Goal: Transaction & Acquisition: Obtain resource

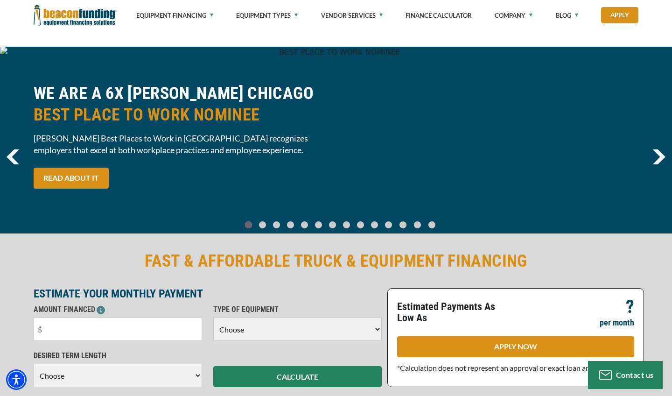
scroll to position [130, 0]
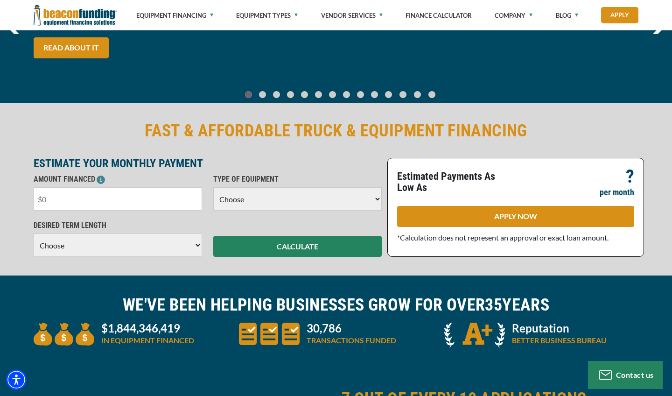
click at [106, 205] on input "text" at bounding box center [118, 198] width 168 height 23
type input "$15,000"
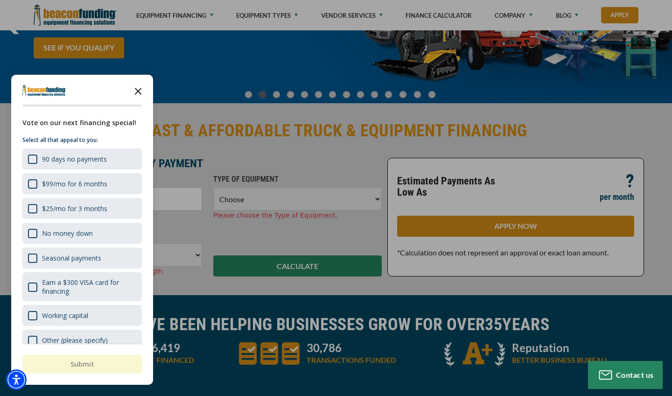
click at [140, 86] on icon "Close the survey" at bounding box center [138, 90] width 19 height 19
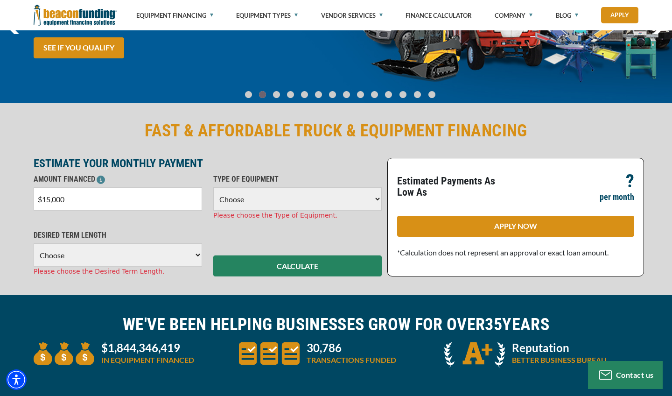
select select "17"
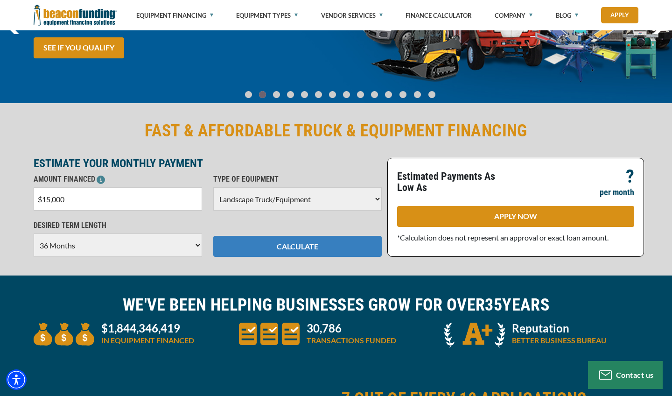
click at [284, 248] on button "CALCULATE" at bounding box center [297, 246] width 168 height 21
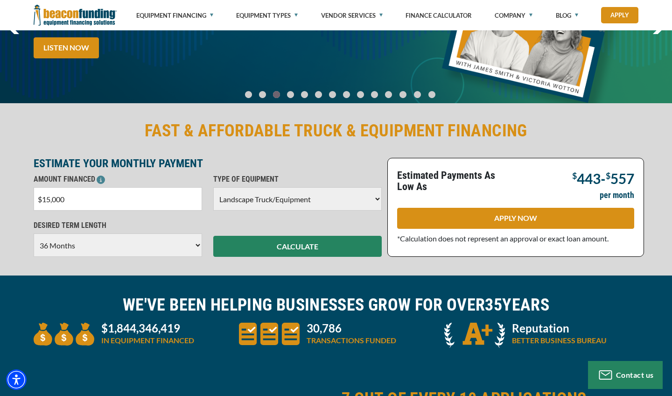
select select "60"
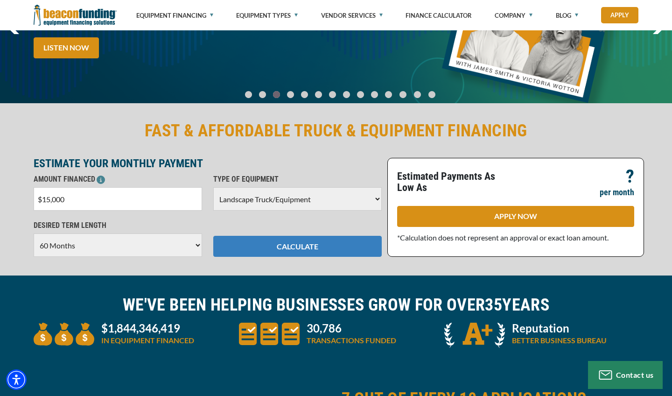
click at [304, 244] on button "CALCULATE" at bounding box center [297, 246] width 168 height 21
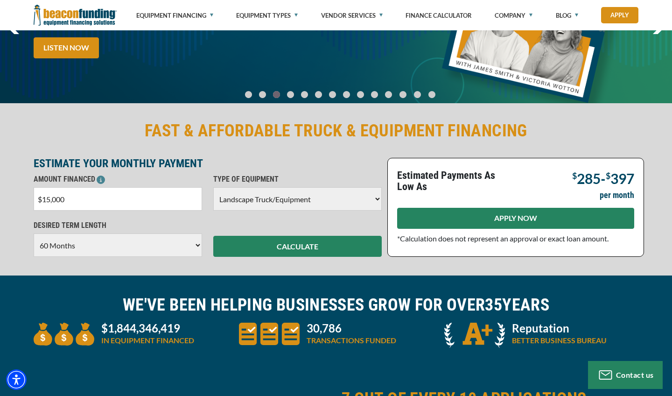
click at [544, 219] on link "APPLY NOW" at bounding box center [515, 218] width 237 height 21
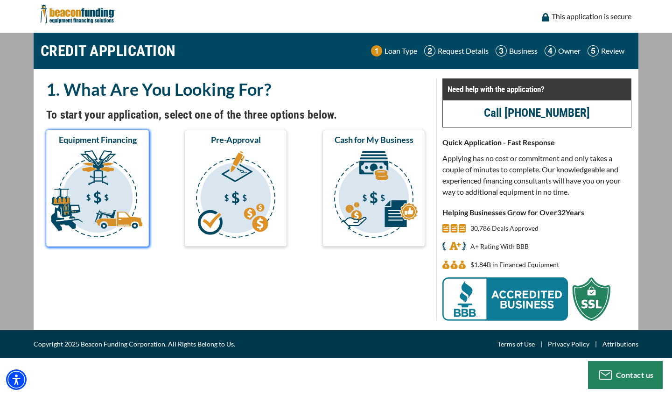
click at [129, 195] on img "submit" at bounding box center [97, 195] width 99 height 93
